Goal: Task Accomplishment & Management: Use online tool/utility

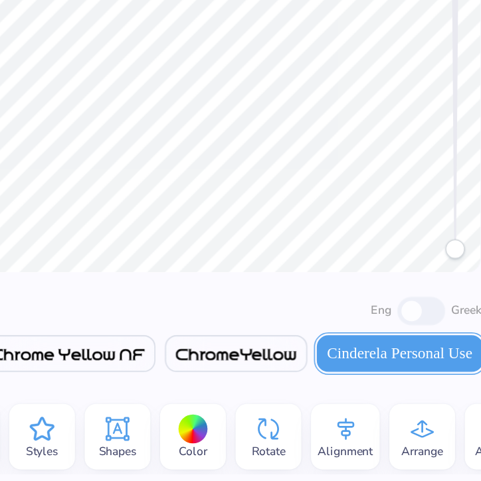
scroll to position [0, 5056]
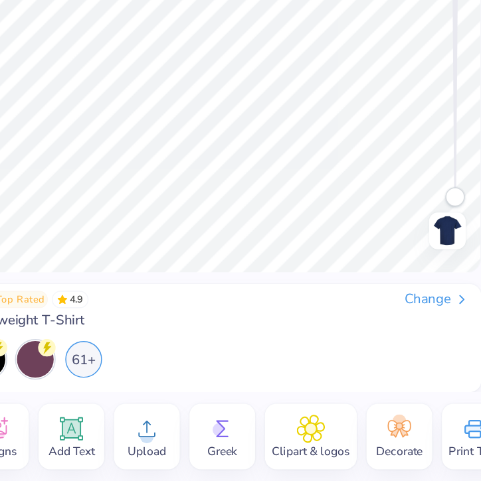
click at [445, 450] on div "– – Qty -- Save ET Image AI Stuck? Designs Add Text Upload Greek Clipart & logo…" at bounding box center [240, 240] width 481 height 481
click at [333, 343] on div "– – Qty -- Save ET Image AI Stuck? Designs Add Text Upload Greek Clipart & logo…" at bounding box center [240, 240] width 481 height 481
click at [371, 339] on div "– – Qty -- Save ET Image AI Stuck? Designs Add Text Upload Greek Clipart & logo…" at bounding box center [240, 240] width 481 height 481
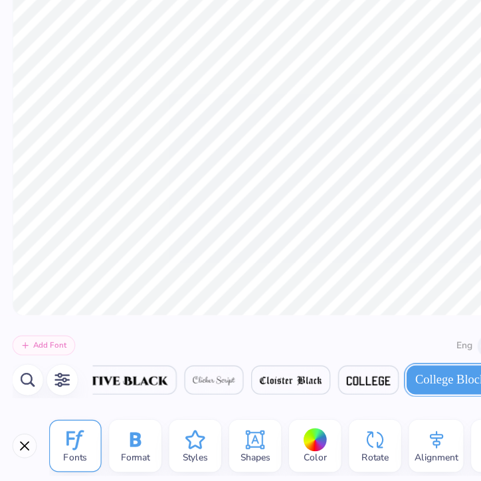
scroll to position [0, 0]
type textarea "1920"
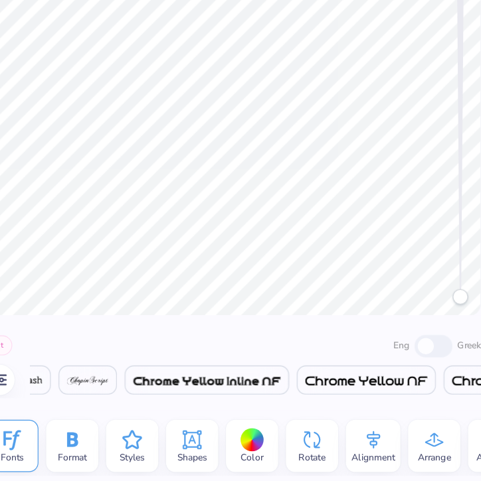
scroll to position [0, 5056]
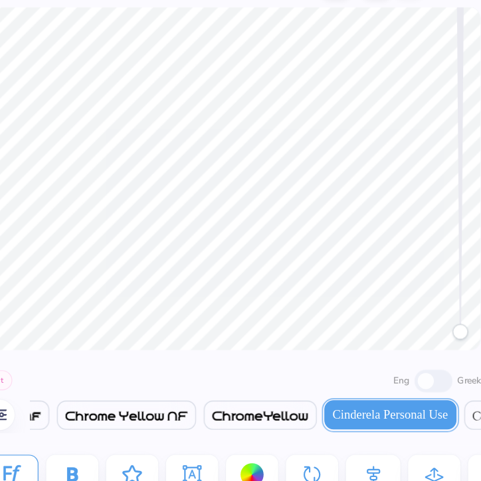
type textarea "DSP"
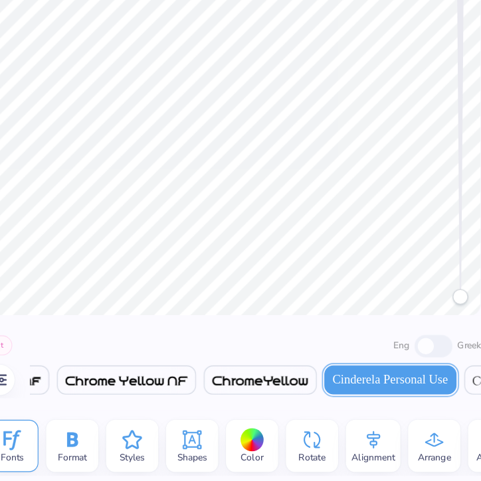
click at [288, 351] on div "Add Font Eng Greek Greek Greek Greek Greek Greek Greek Greek Greek Greek Greek …" at bounding box center [240, 379] width 481 height 82
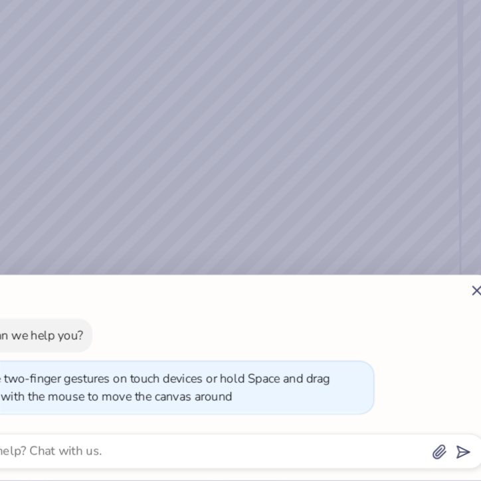
drag, startPoint x: 456, startPoint y: 319, endPoint x: 442, endPoint y: 460, distance: 142.1
click at [444, 459] on body "Apply Fonts Format Styles Shapes Color Rotate Alignment Arrange Advance Persona…" at bounding box center [240, 240] width 481 height 481
click at [462, 313] on icon at bounding box center [466, 316] width 14 height 14
type textarea "x"
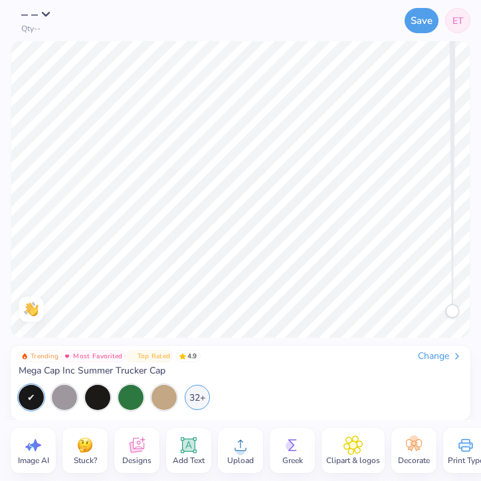
click at [442, 355] on div "Change" at bounding box center [440, 357] width 44 height 12
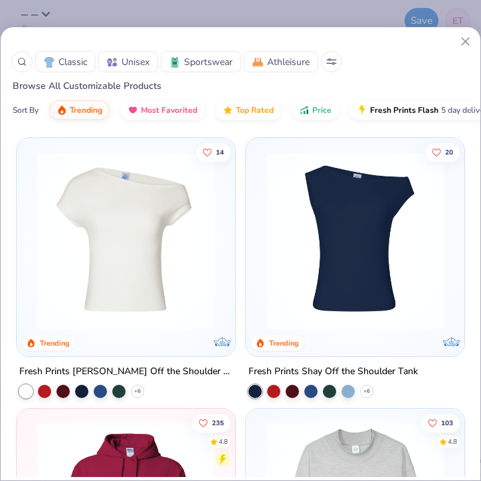
scroll to position [309, 0]
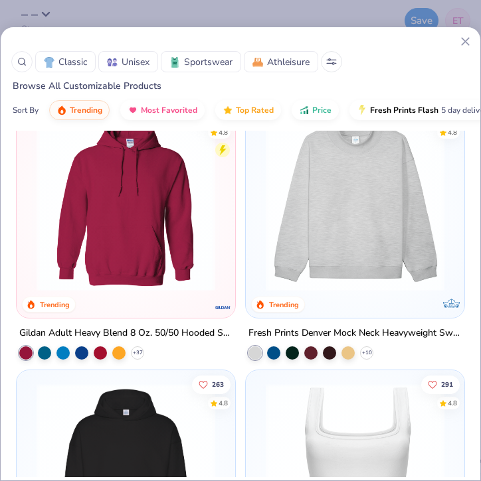
click at [333, 228] on img at bounding box center [355, 202] width 192 height 179
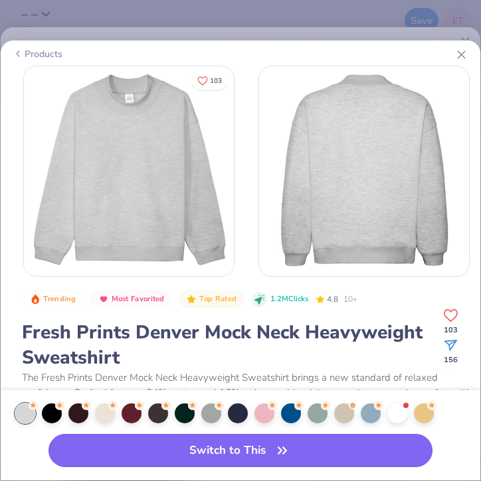
click at [288, 452] on icon "button" at bounding box center [282, 451] width 19 height 19
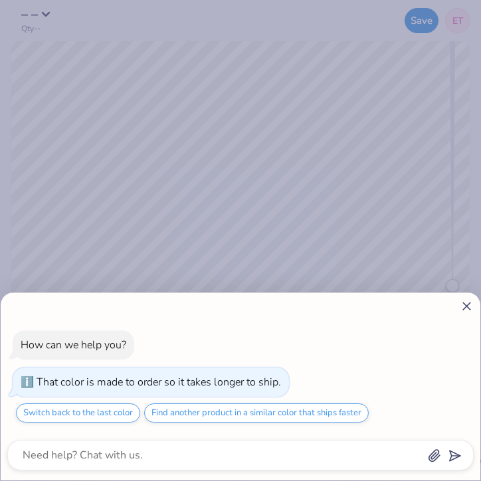
click at [420, 260] on div "How can we help you? That color is made to order so it takes longer to ship. Sw…" at bounding box center [240, 240] width 481 height 481
type textarea "x"
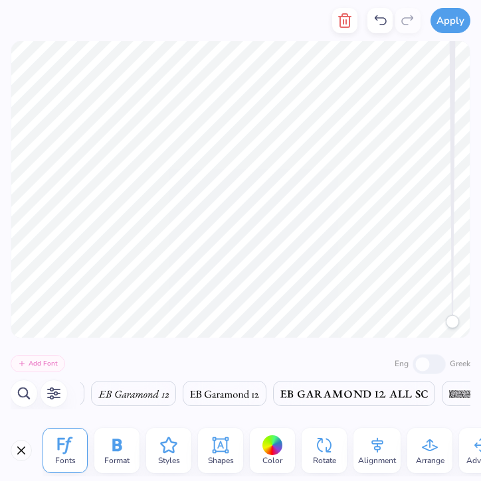
scroll to position [0, 11383]
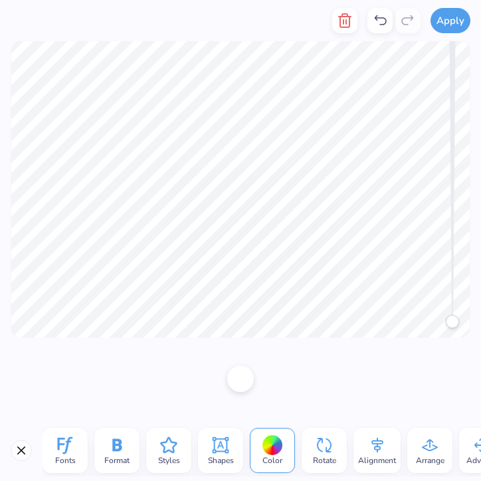
type textarea "dsp"
